Goal: Information Seeking & Learning: Learn about a topic

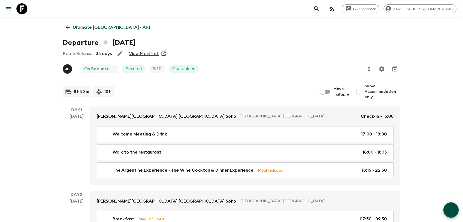
drag, startPoint x: 0, startPoint y: 0, endPoint x: 109, endPoint y: 26, distance: 111.7
click at [109, 26] on p "Ultimate [GEOGRAPHIC_DATA] • AR1" at bounding box center [111, 27] width 77 height 7
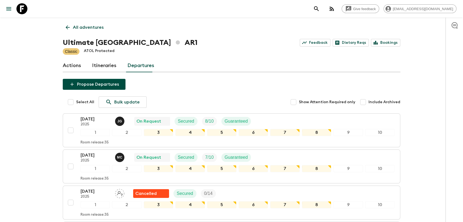
drag, startPoint x: 20, startPoint y: 5, endPoint x: 24, endPoint y: 5, distance: 4.1
click at [20, 5] on icon at bounding box center [21, 8] width 11 height 11
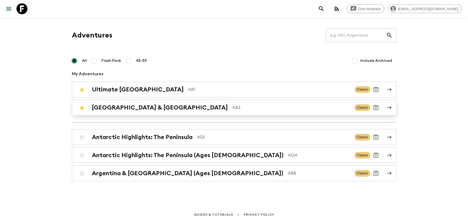
click at [178, 104] on div "Argentina & [GEOGRAPHIC_DATA] AB2" at bounding box center [221, 107] width 258 height 7
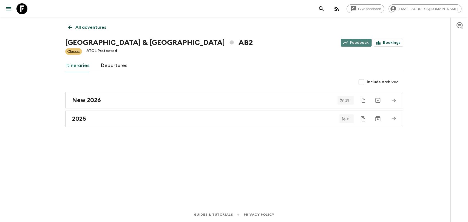
click at [356, 44] on link "Feedback" at bounding box center [356, 43] width 31 height 8
click at [81, 27] on p "All adventures" at bounding box center [90, 27] width 31 height 7
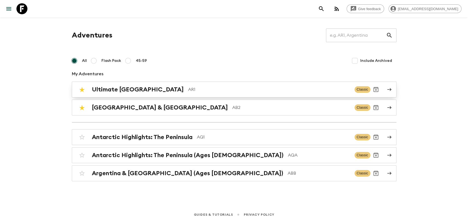
click at [155, 93] on div "Ultimate Argentina AR1 Classic" at bounding box center [223, 89] width 294 height 11
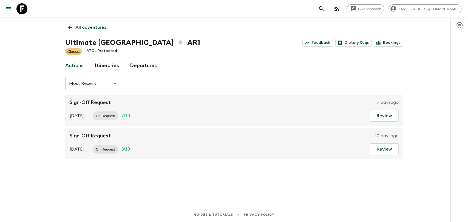
click at [144, 64] on link "Departures" at bounding box center [143, 65] width 27 height 13
